Goal: Book appointment/travel/reservation

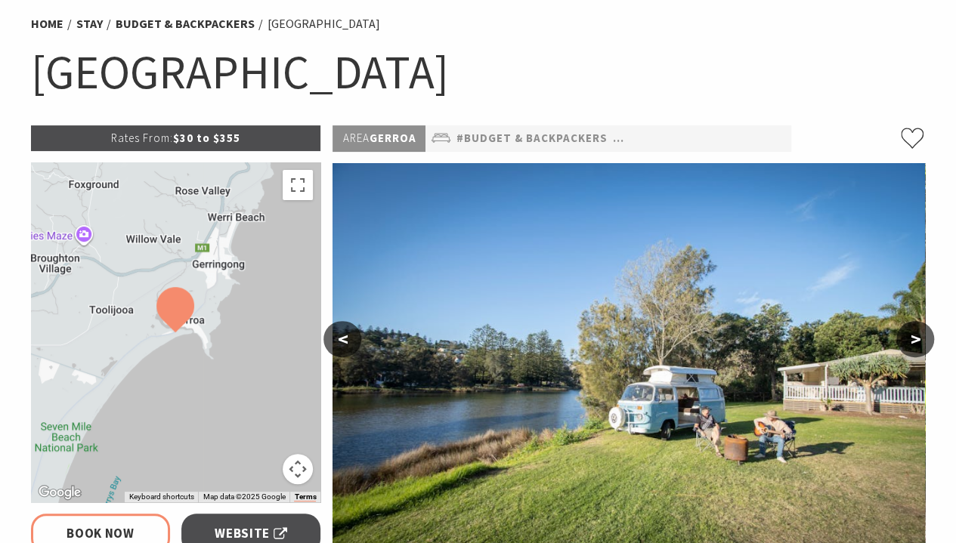
select select "3"
select select "2"
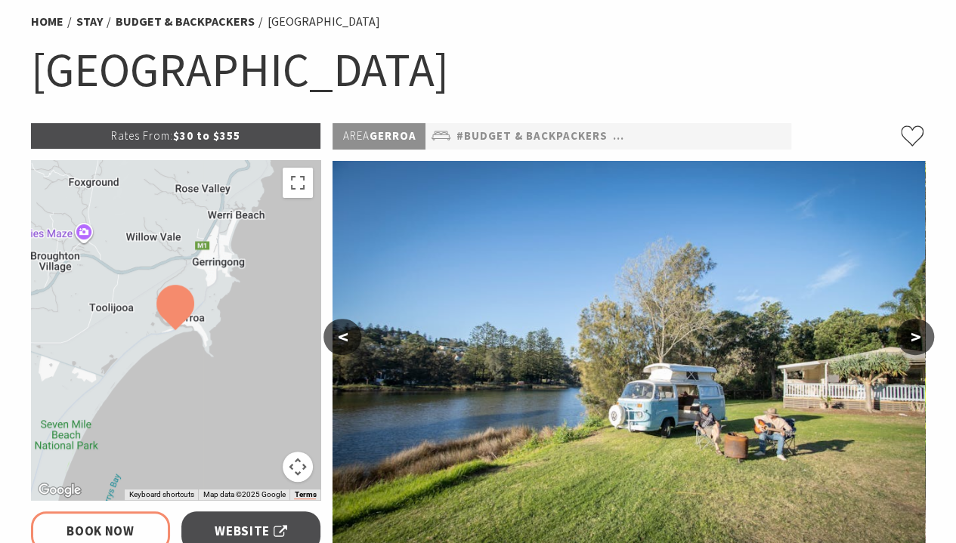
click at [909, 345] on button ">" at bounding box center [915, 337] width 38 height 36
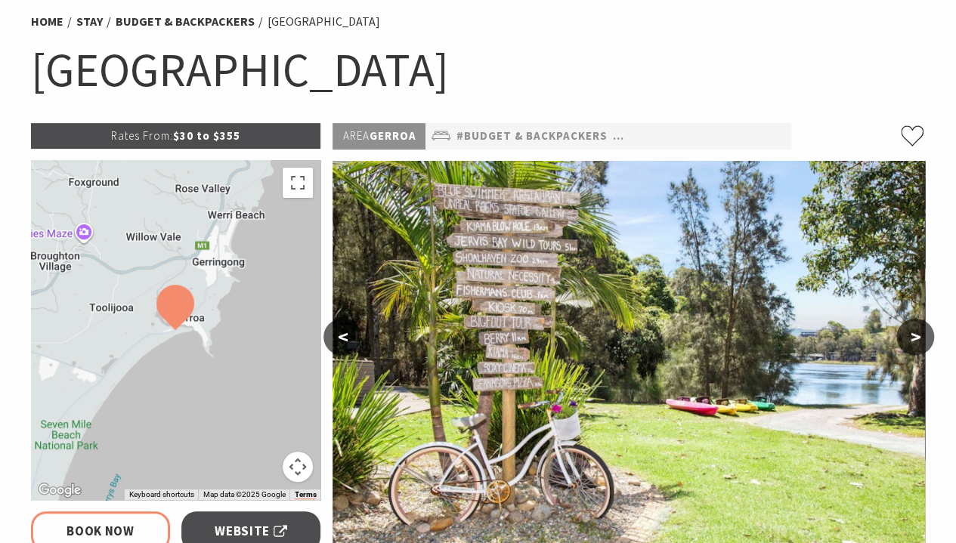
click at [909, 345] on button ">" at bounding box center [915, 337] width 38 height 36
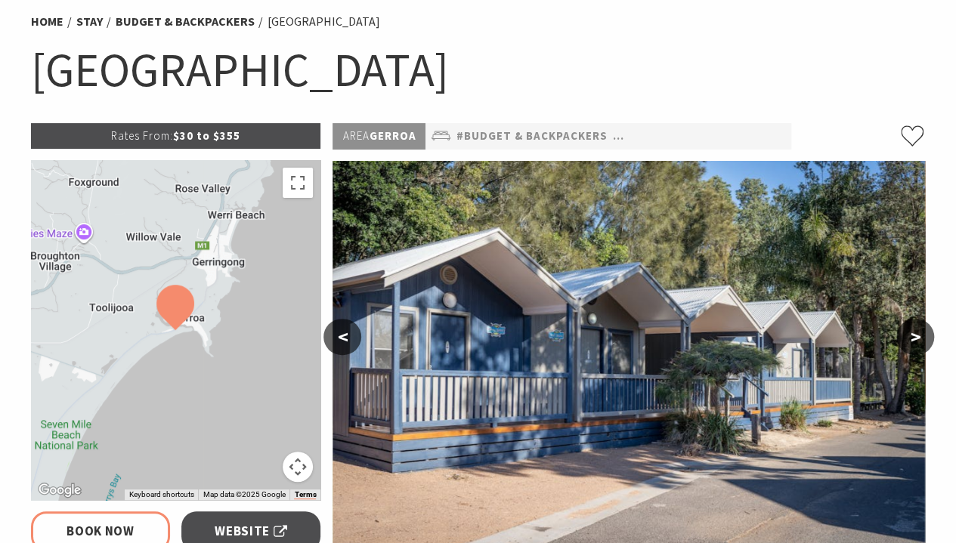
click at [909, 345] on button ">" at bounding box center [915, 337] width 38 height 36
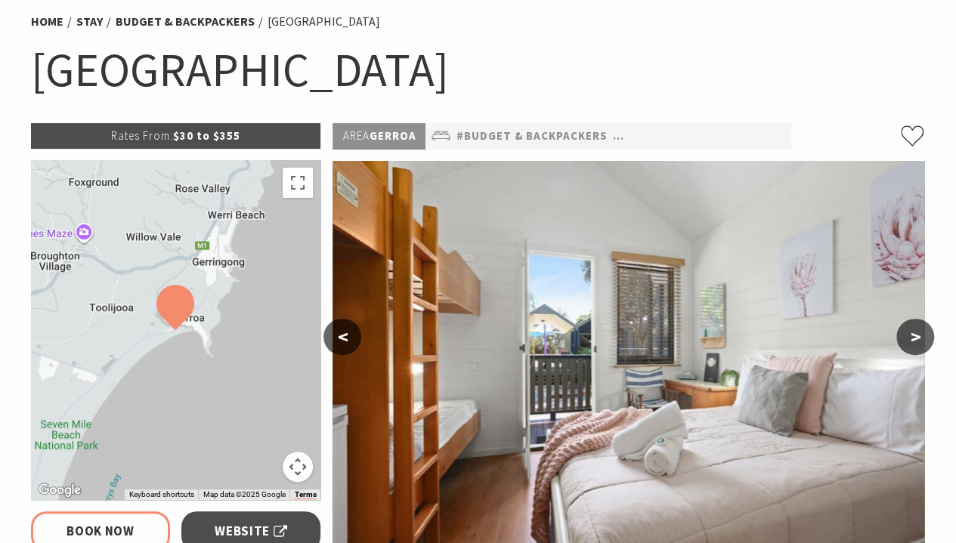
click at [909, 345] on button ">" at bounding box center [915, 337] width 38 height 36
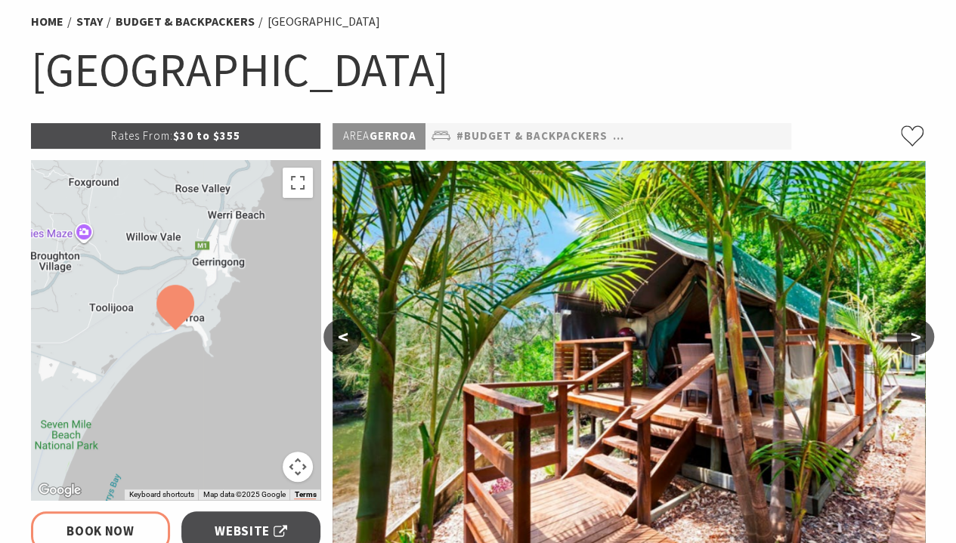
click at [909, 345] on button ">" at bounding box center [915, 337] width 38 height 36
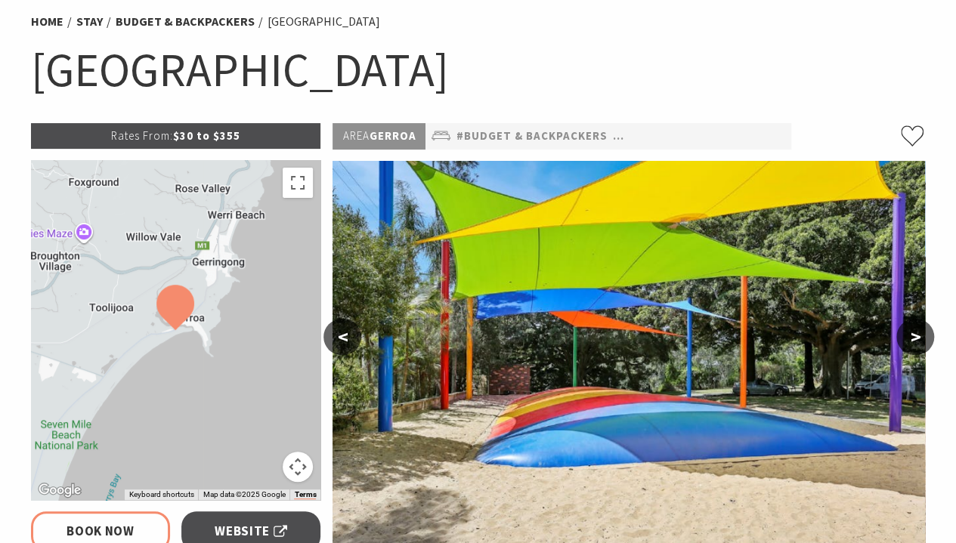
click at [909, 345] on button ">" at bounding box center [915, 337] width 38 height 36
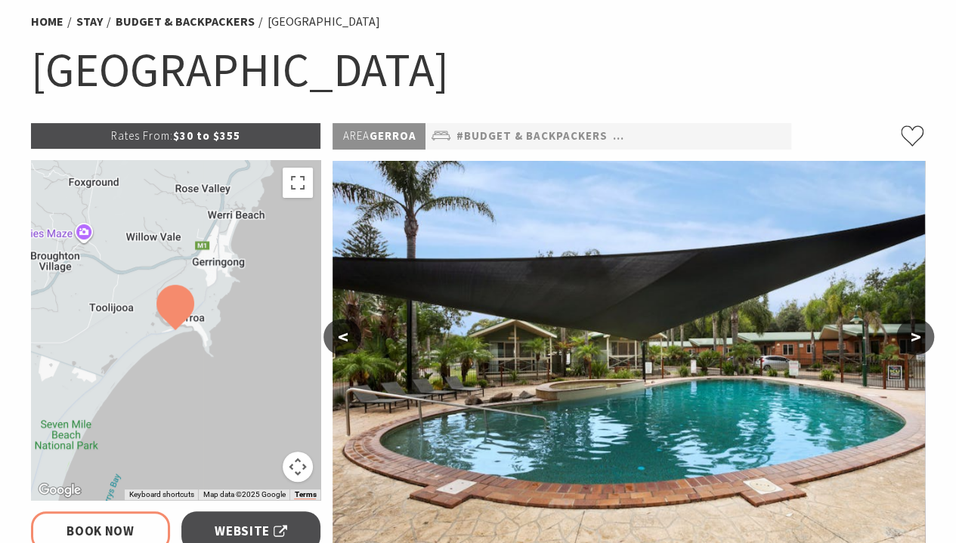
click at [909, 345] on button ">" at bounding box center [915, 337] width 38 height 36
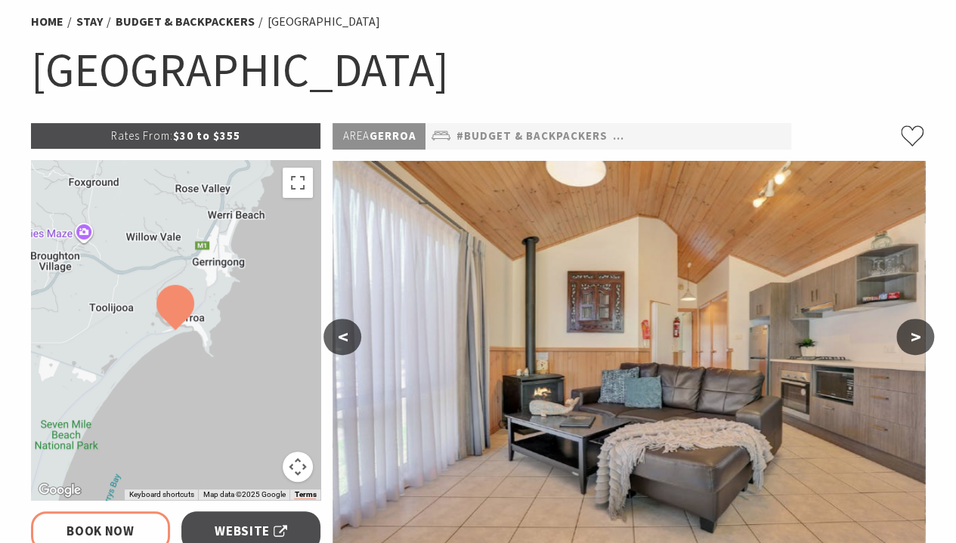
click at [909, 345] on button ">" at bounding box center [915, 337] width 38 height 36
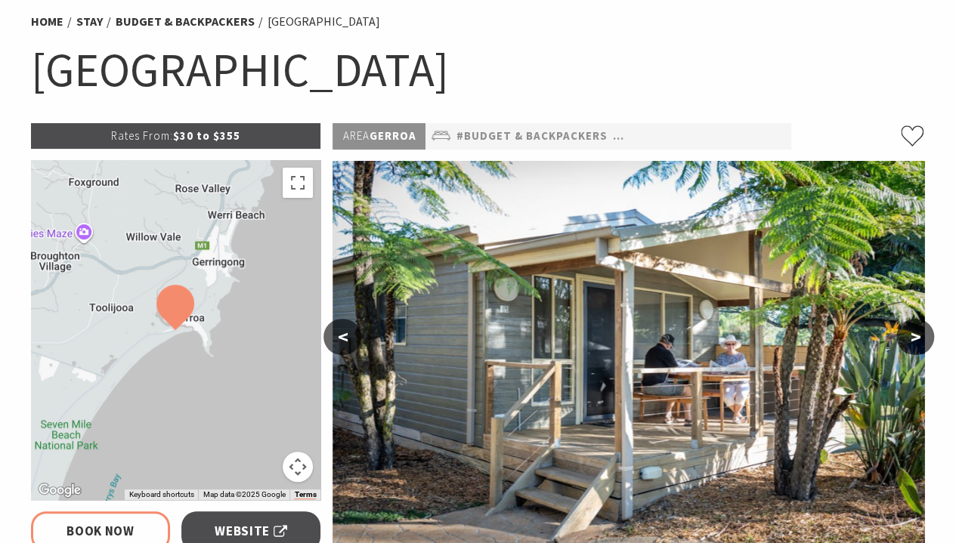
click at [909, 345] on button ">" at bounding box center [915, 337] width 38 height 36
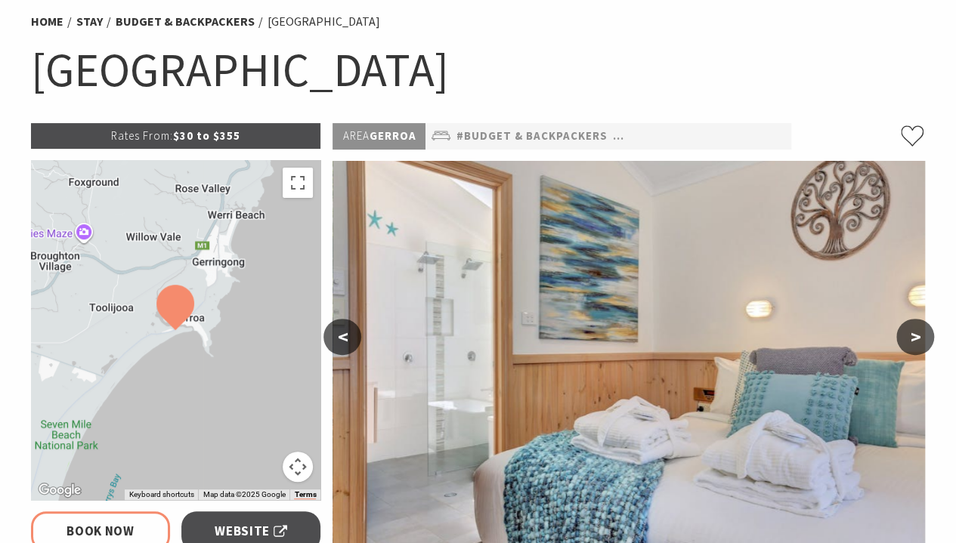
click at [909, 345] on button ">" at bounding box center [915, 337] width 38 height 36
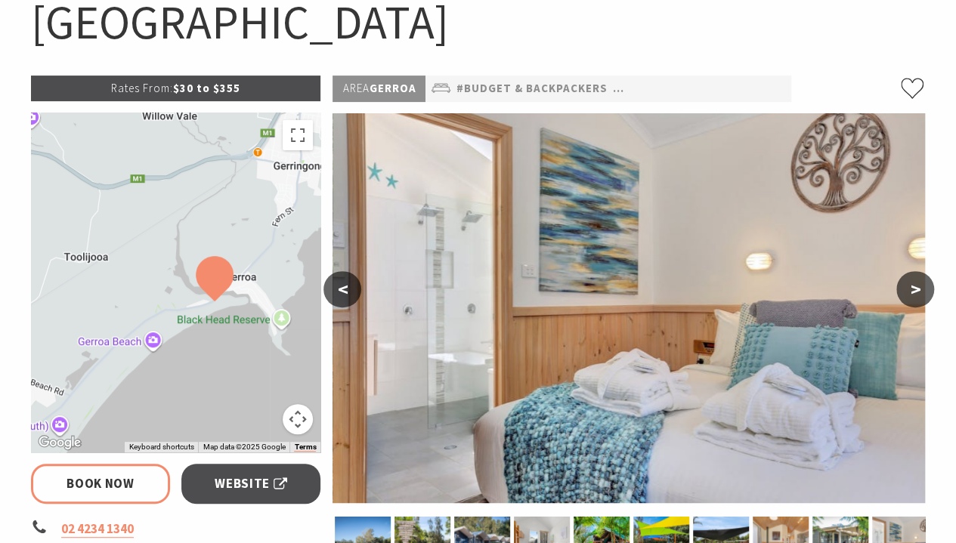
scroll to position [0, 0]
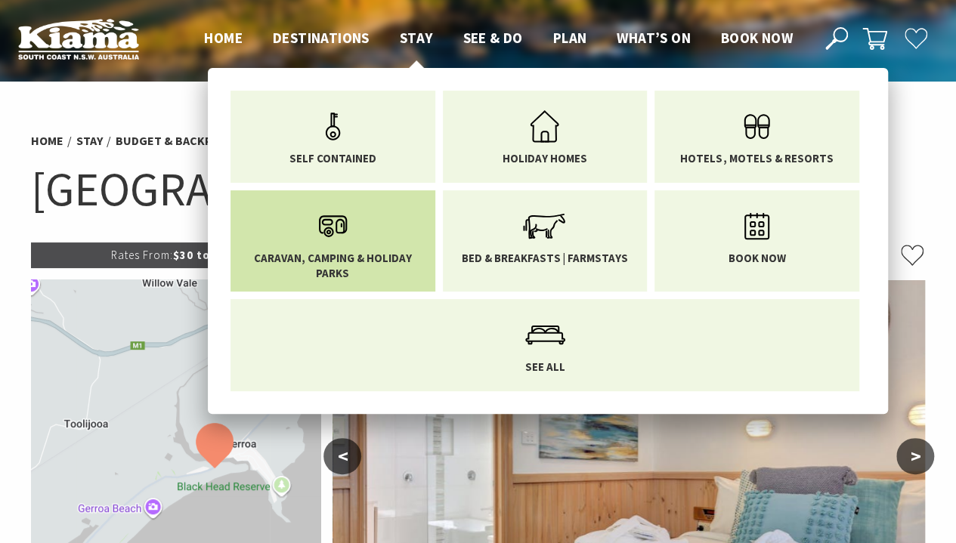
click at [328, 257] on span "Caravan, Camping & Holiday Parks" at bounding box center [333, 265] width 182 height 29
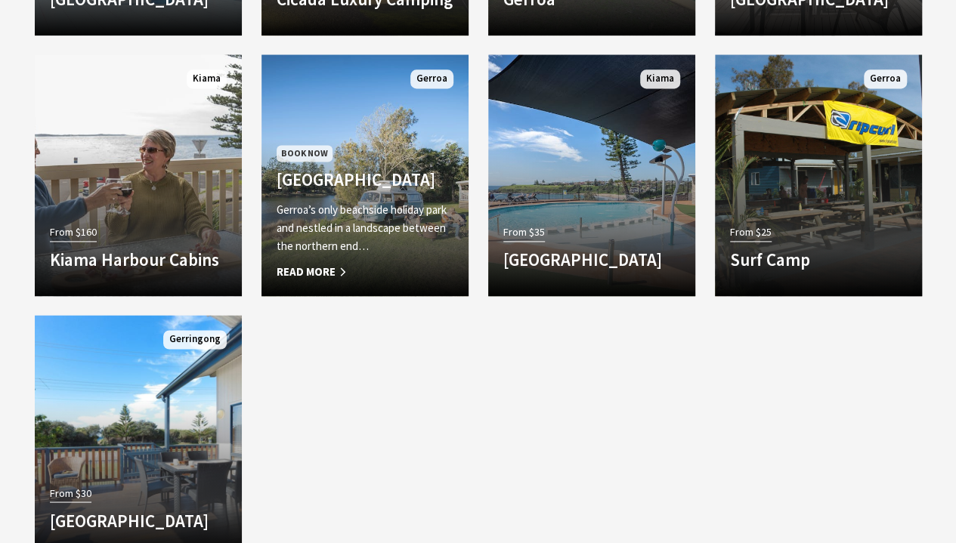
scroll to position [1018, 0]
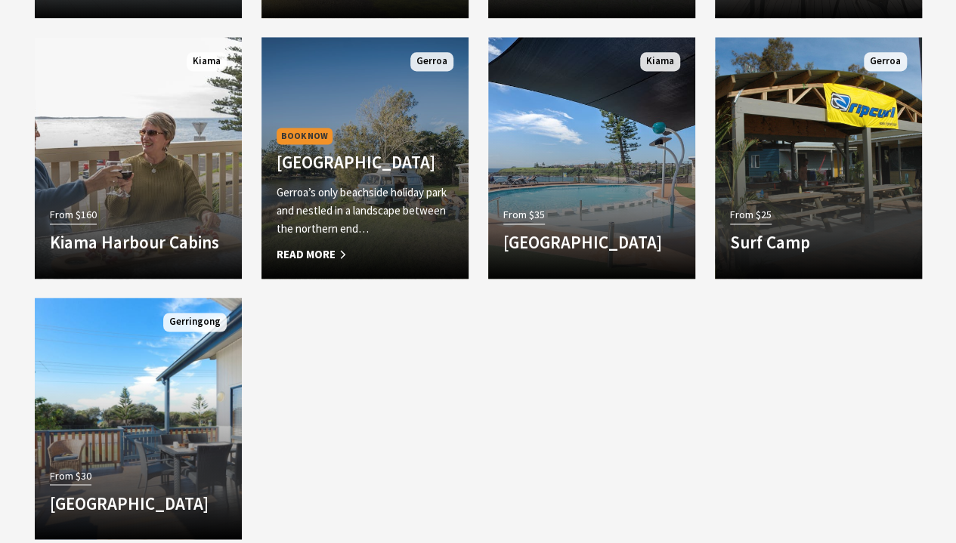
click at [442, 233] on p "Gerroa’s only beachside holiday park and nestled in a landscape between the nor…" at bounding box center [364, 211] width 177 height 54
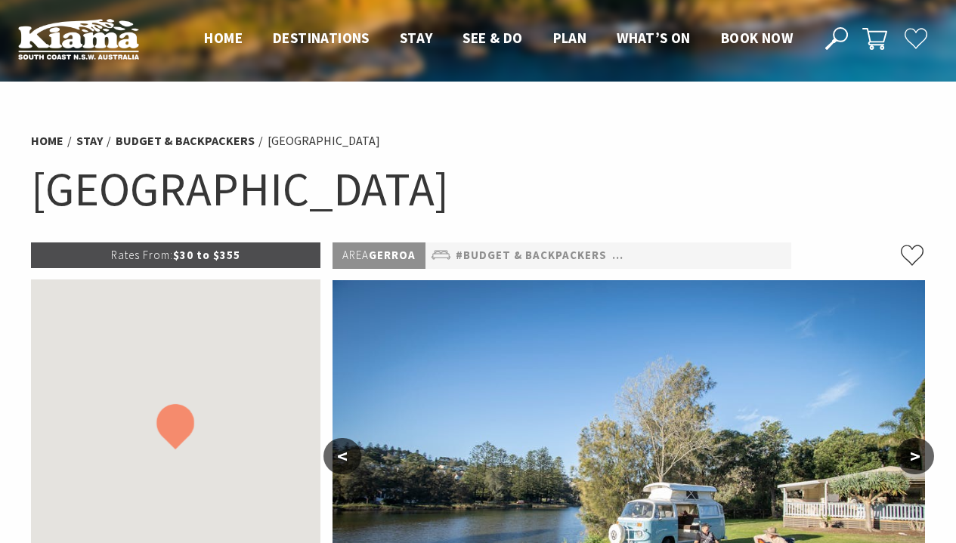
select select "3"
select select "2"
